Goal: Task Accomplishment & Management: Manage account settings

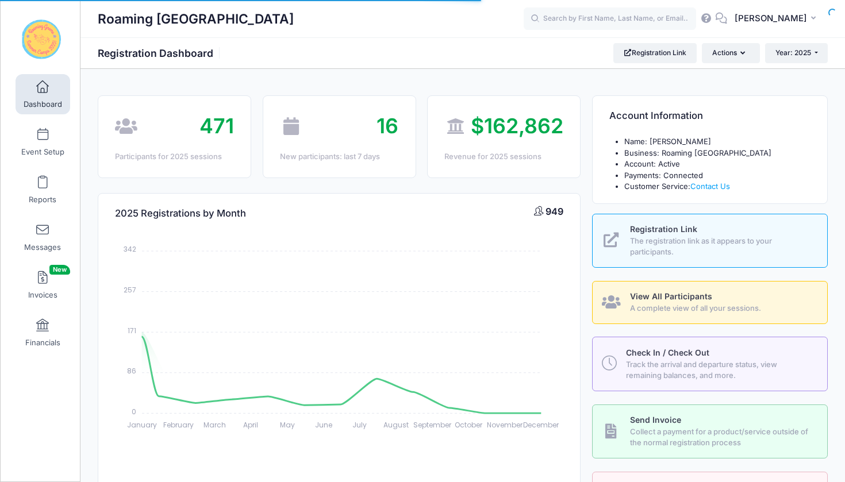
select select
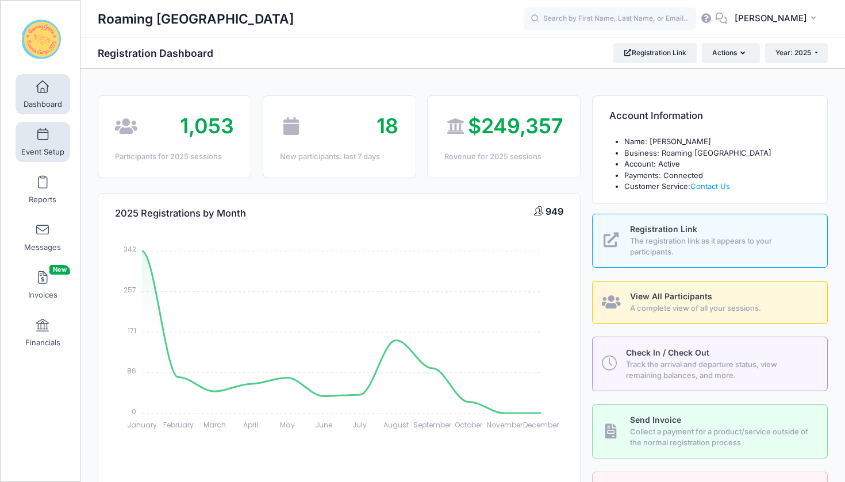
click at [43, 135] on span at bounding box center [43, 135] width 0 height 13
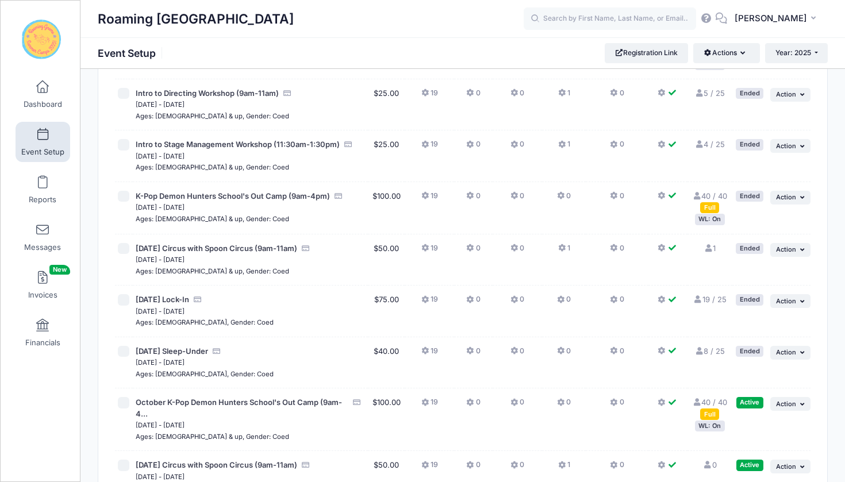
scroll to position [2841, 0]
click at [801, 297] on icon "button" at bounding box center [803, 300] width 7 height 6
click at [767, 271] on link "Edit Session" at bounding box center [753, 271] width 104 height 22
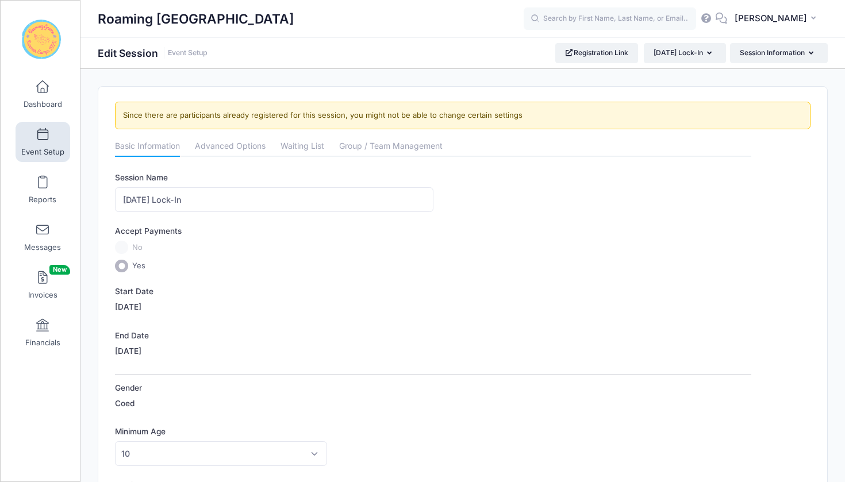
click at [129, 311] on label "10/10/2025" at bounding box center [128, 306] width 26 height 11
click at [241, 145] on link "Advanced Options" at bounding box center [230, 147] width 71 height 21
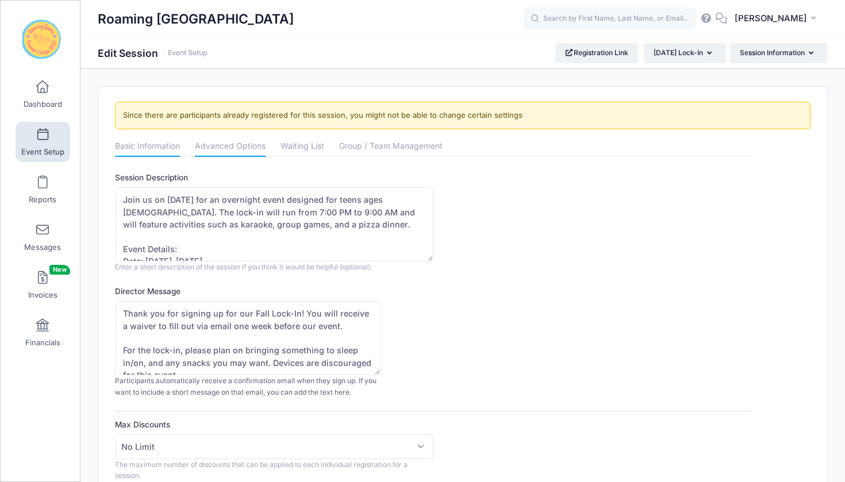
click at [140, 145] on link "Basic Information" at bounding box center [147, 147] width 65 height 21
